Goal: Find specific page/section: Find specific page/section

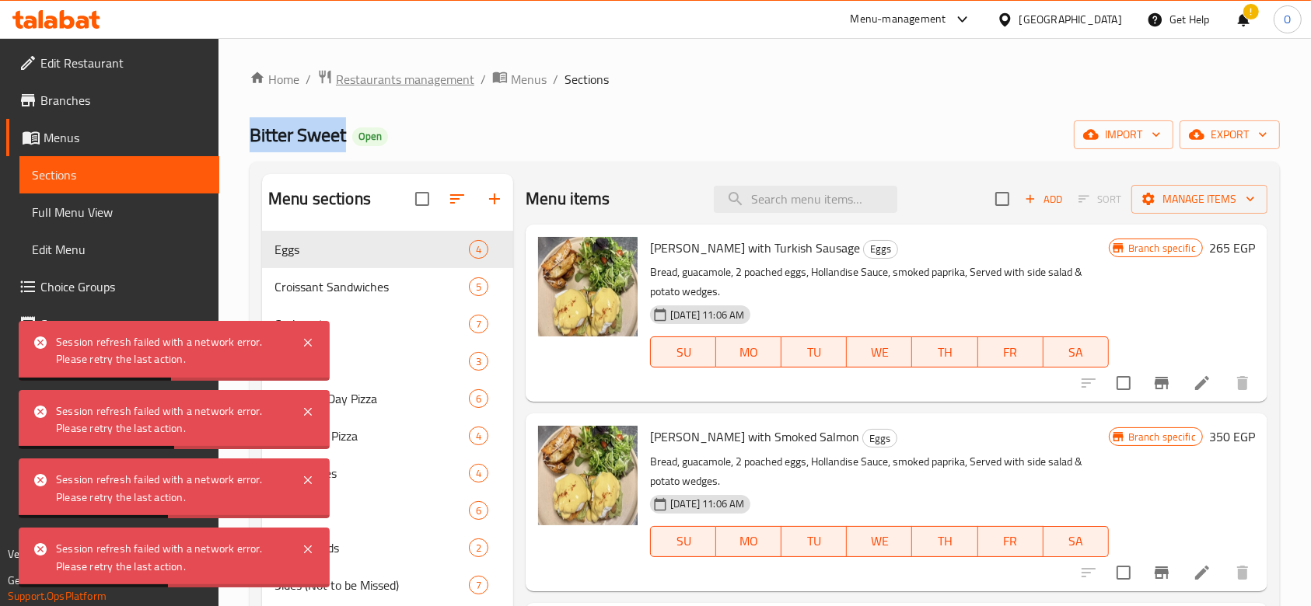
drag, startPoint x: 0, startPoint y: 0, endPoint x: 417, endPoint y: 82, distance: 425.5
click at [417, 82] on span "Restaurants management" at bounding box center [405, 79] width 138 height 19
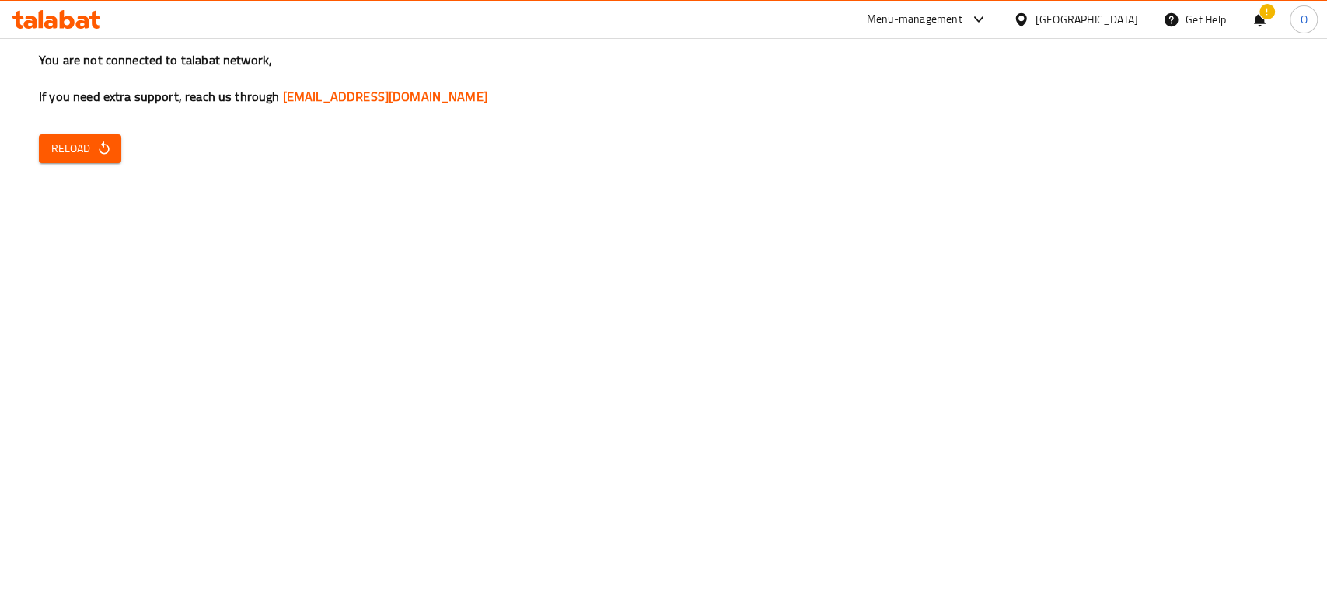
click at [58, 140] on span "Reload" at bounding box center [80, 148] width 58 height 19
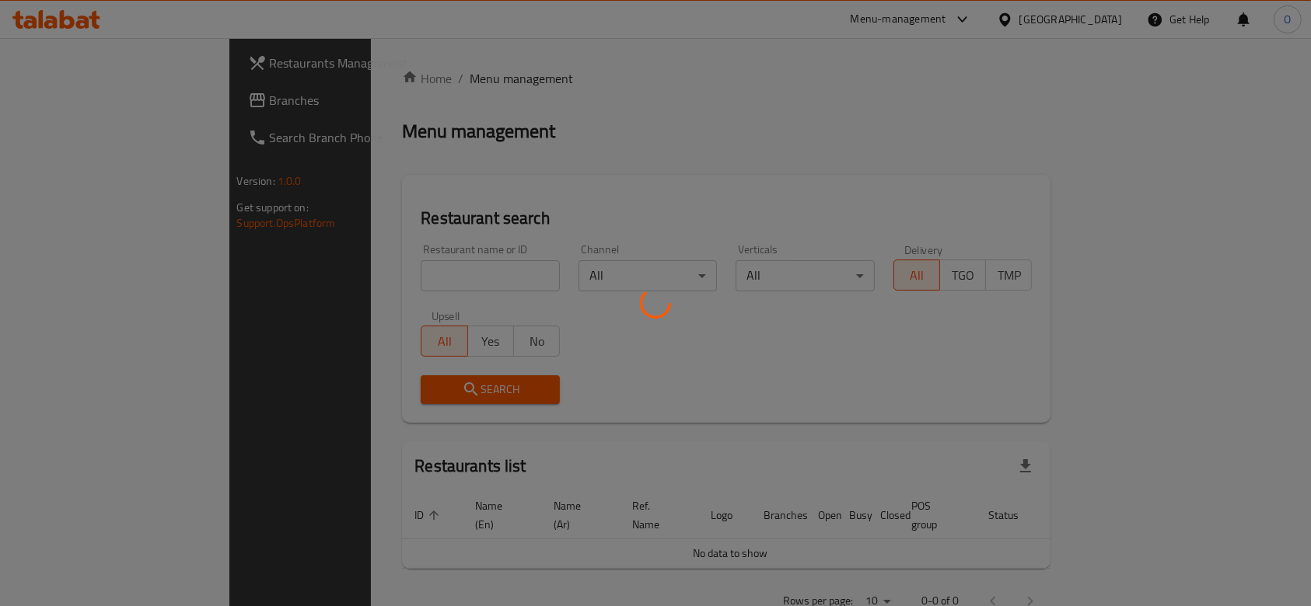
click at [335, 281] on div at bounding box center [655, 303] width 1311 height 606
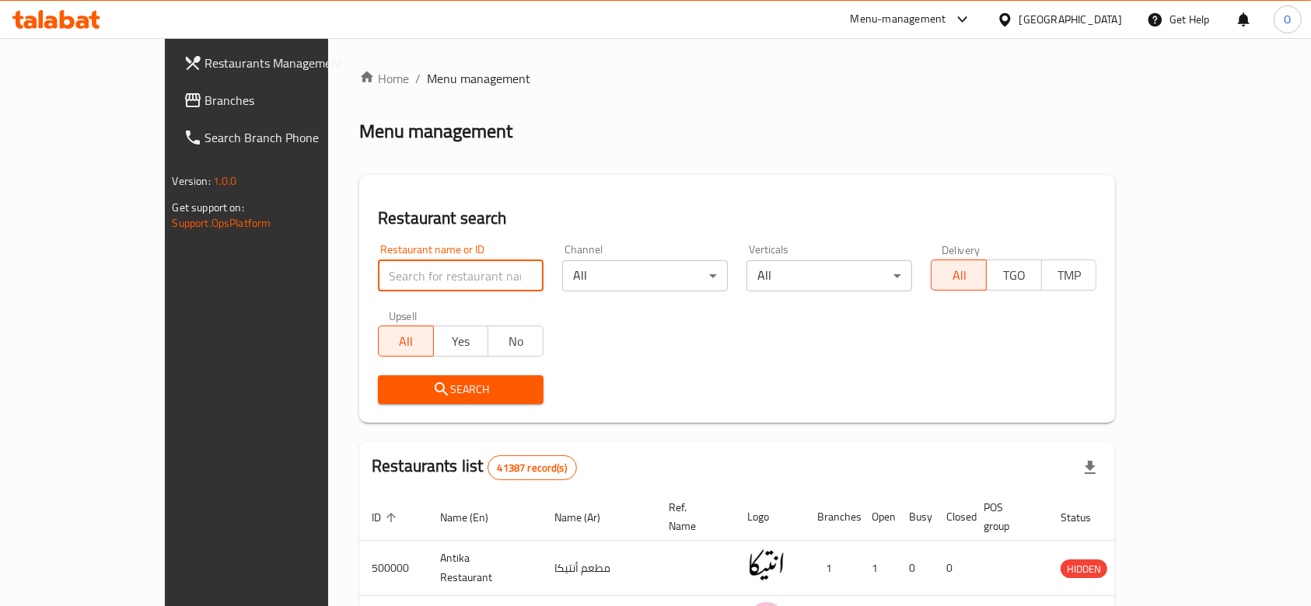
click at [378, 281] on input "search" at bounding box center [461, 275] width 166 height 31
paste input "681323"
type input "681323"
click button "Search" at bounding box center [461, 389] width 166 height 29
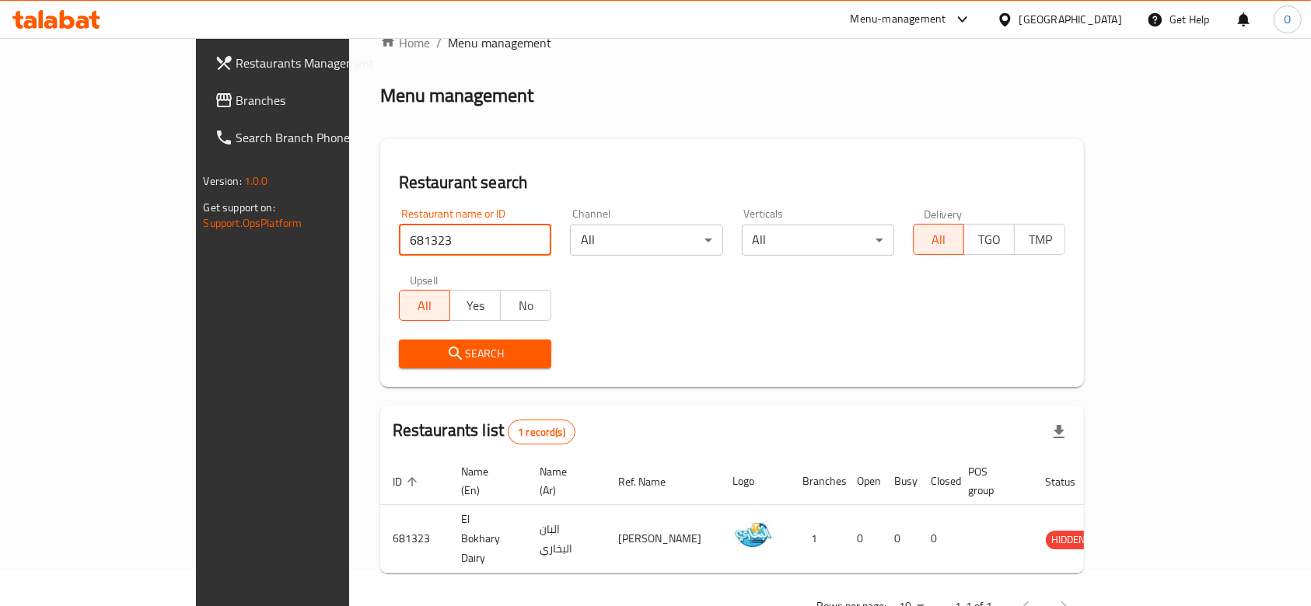
scroll to position [56, 0]
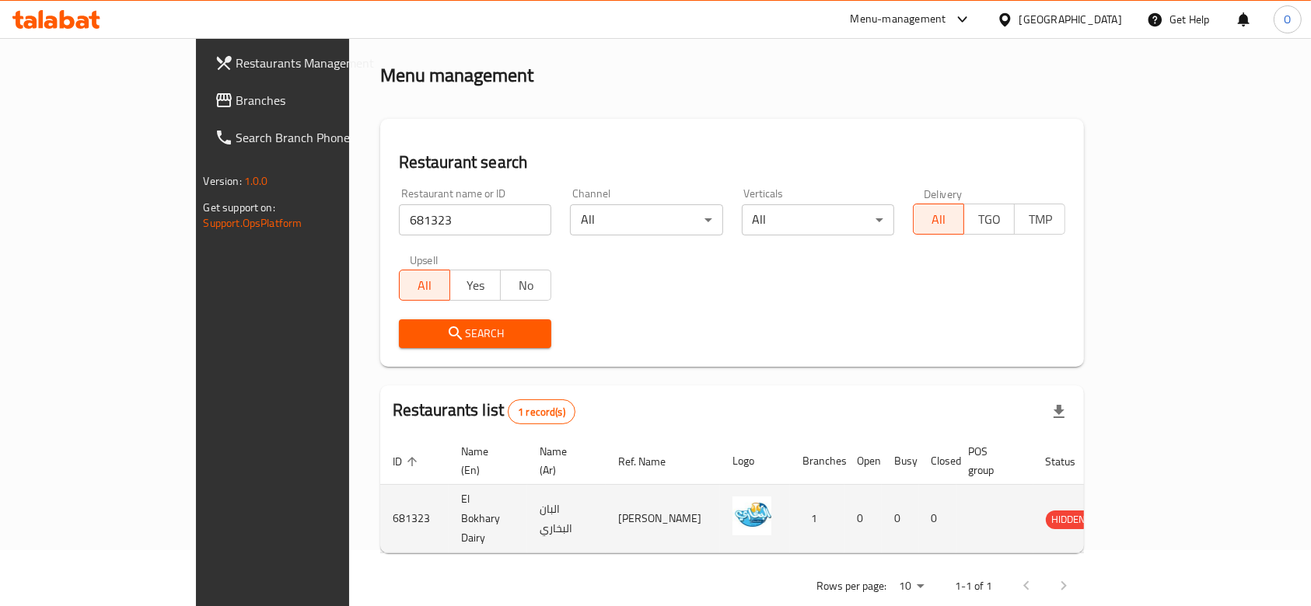
click at [380, 493] on td "681323" at bounding box center [414, 519] width 68 height 68
click at [448, 512] on td "El Bokhary Dairy" at bounding box center [487, 519] width 79 height 68
click at [448, 494] on td "El Bokhary Dairy" at bounding box center [487, 519] width 79 height 68
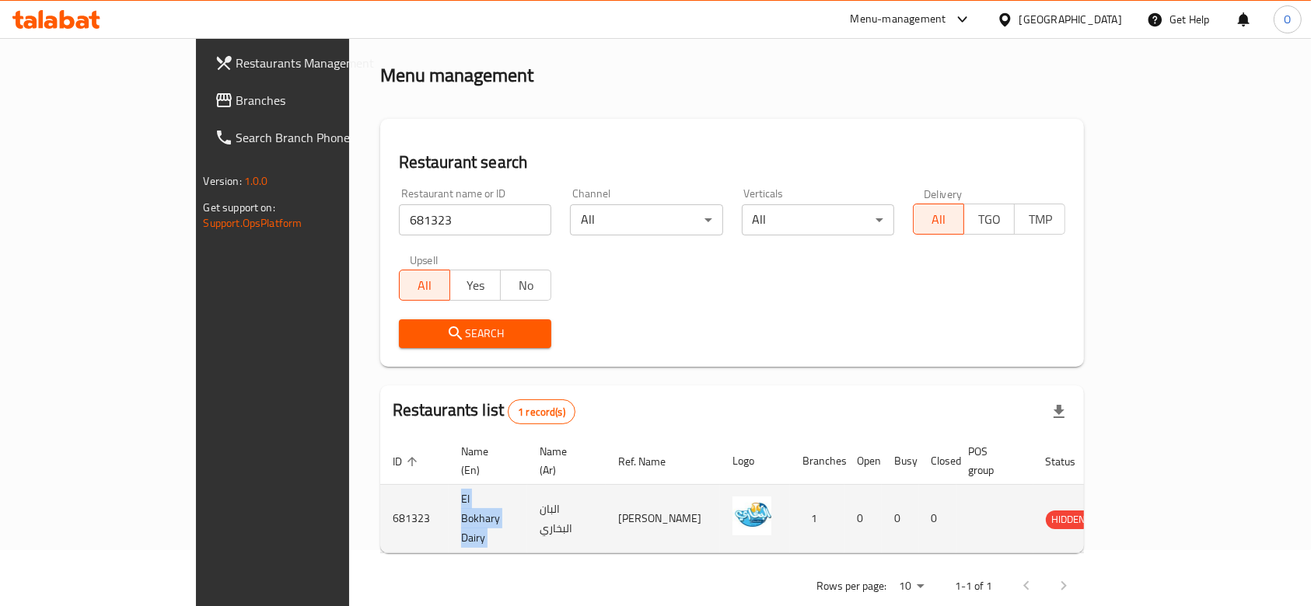
click at [448, 494] on td "El Bokhary Dairy" at bounding box center [487, 519] width 79 height 68
copy td "El Bokhary Dairy"
